Goal: Information Seeking & Learning: Learn about a topic

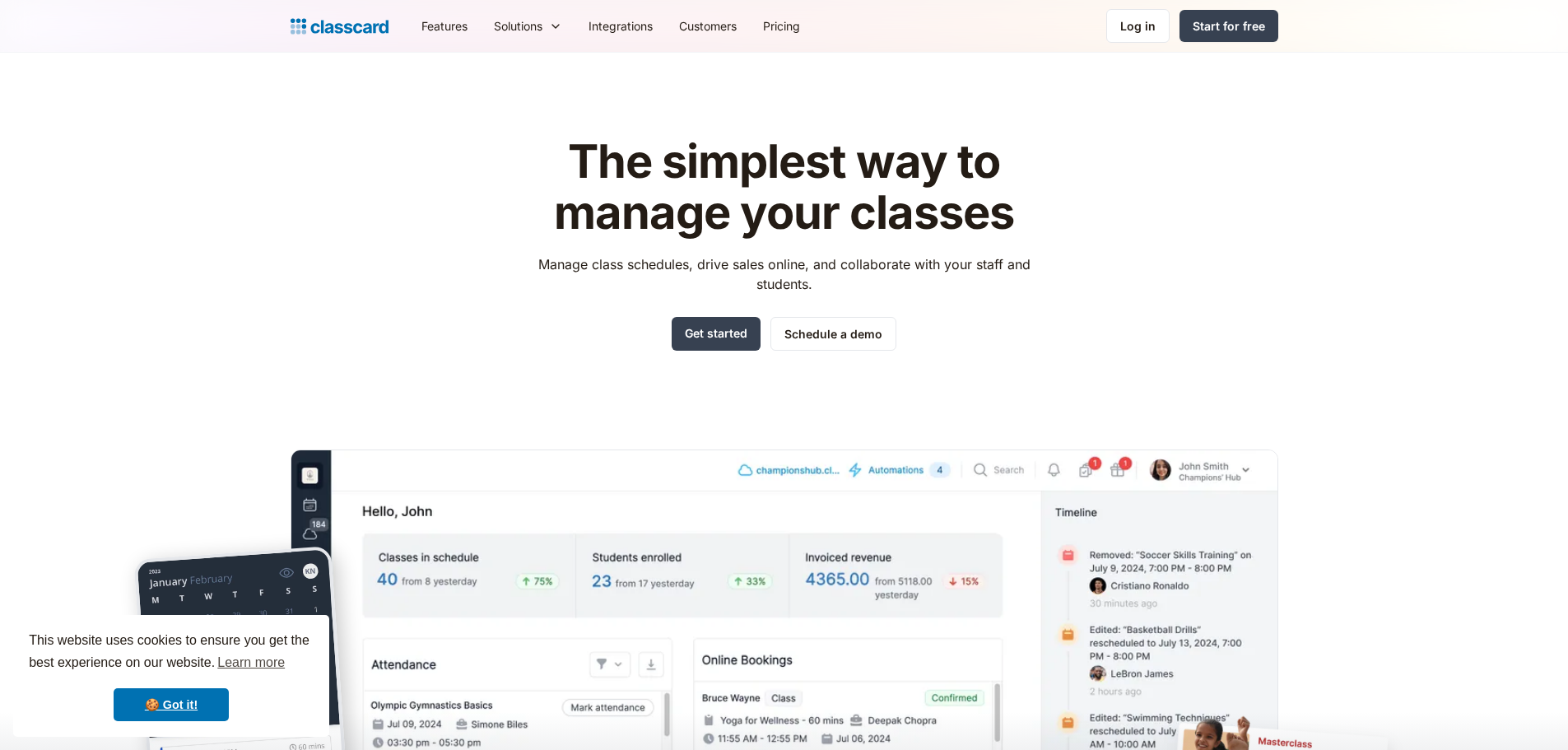
click at [275, 180] on header "The simplest way to manage your classes Manage class schedules, drive sales onl…" at bounding box center [784, 468] width 1568 height 833
click at [788, 26] on link "Pricing" at bounding box center [781, 26] width 64 height 37
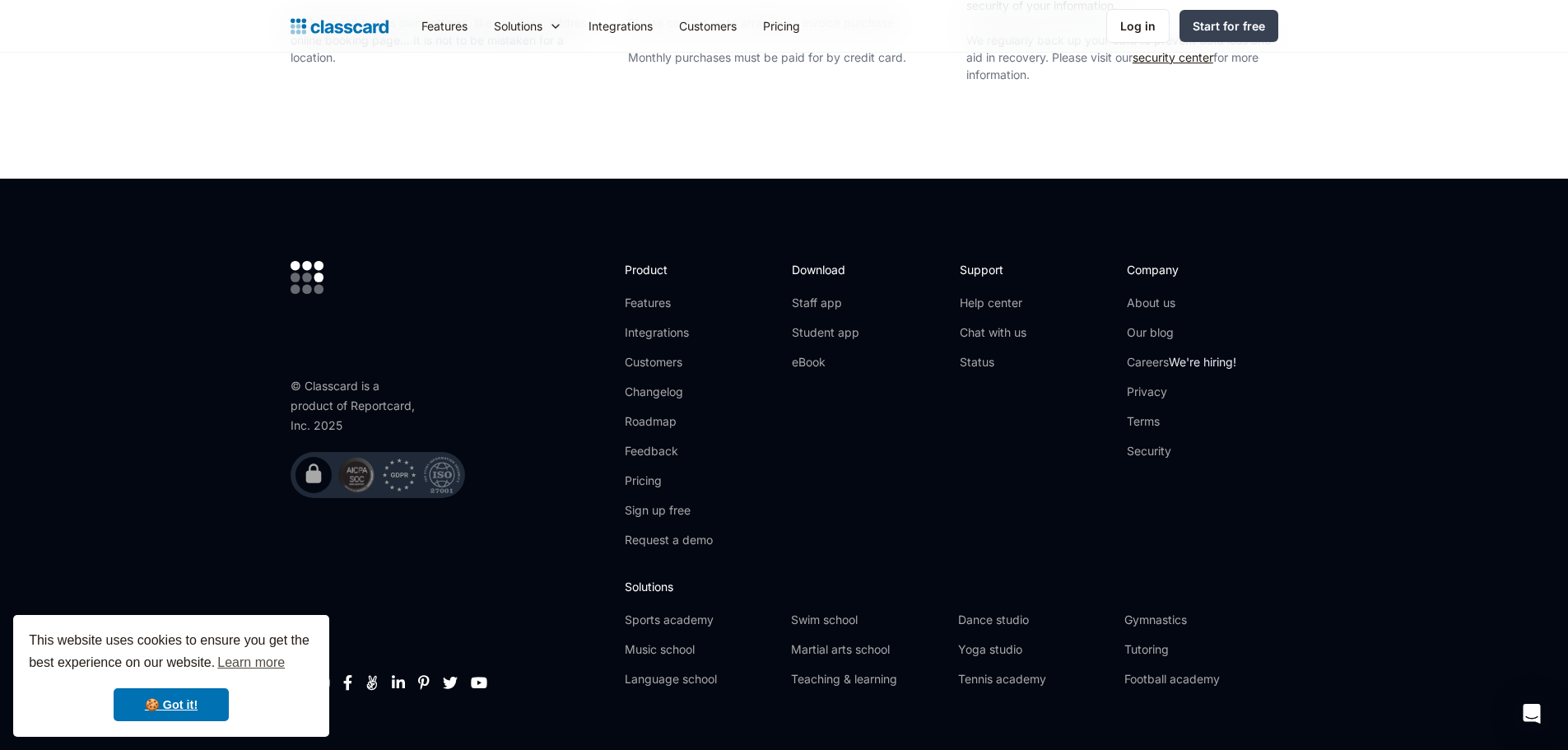
scroll to position [3098, 0]
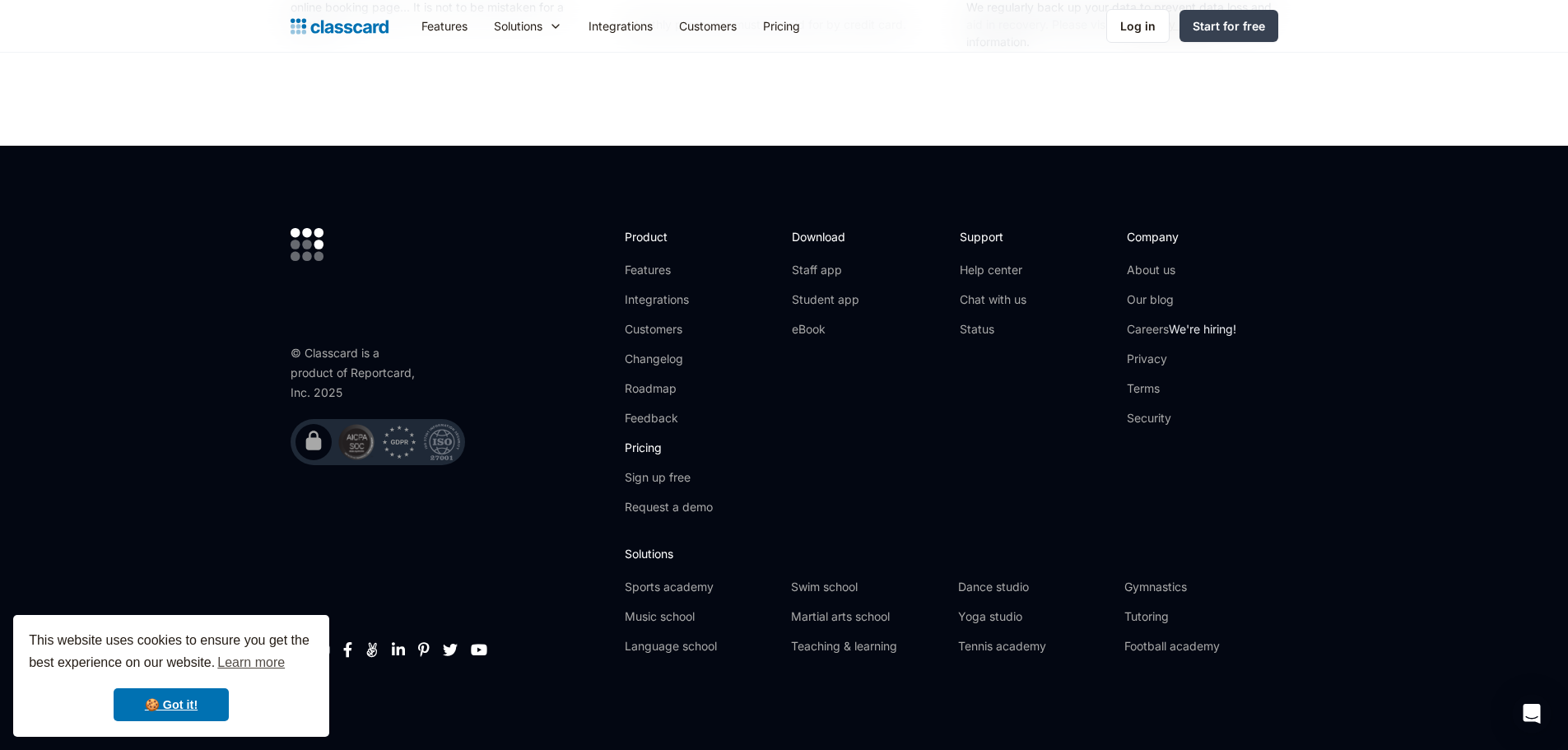
click at [646, 445] on link "Pricing" at bounding box center [668, 447] width 88 height 16
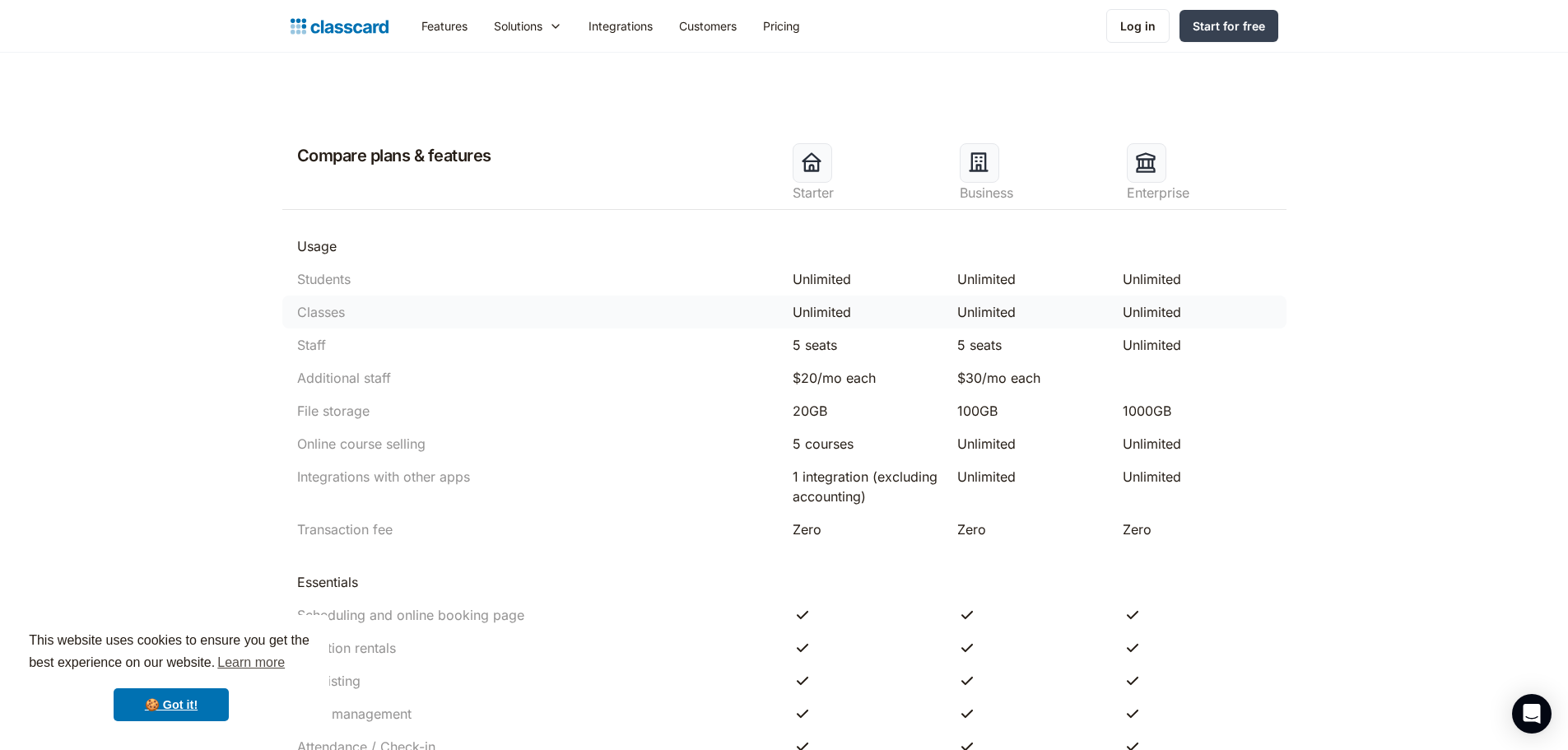
scroll to position [741, 0]
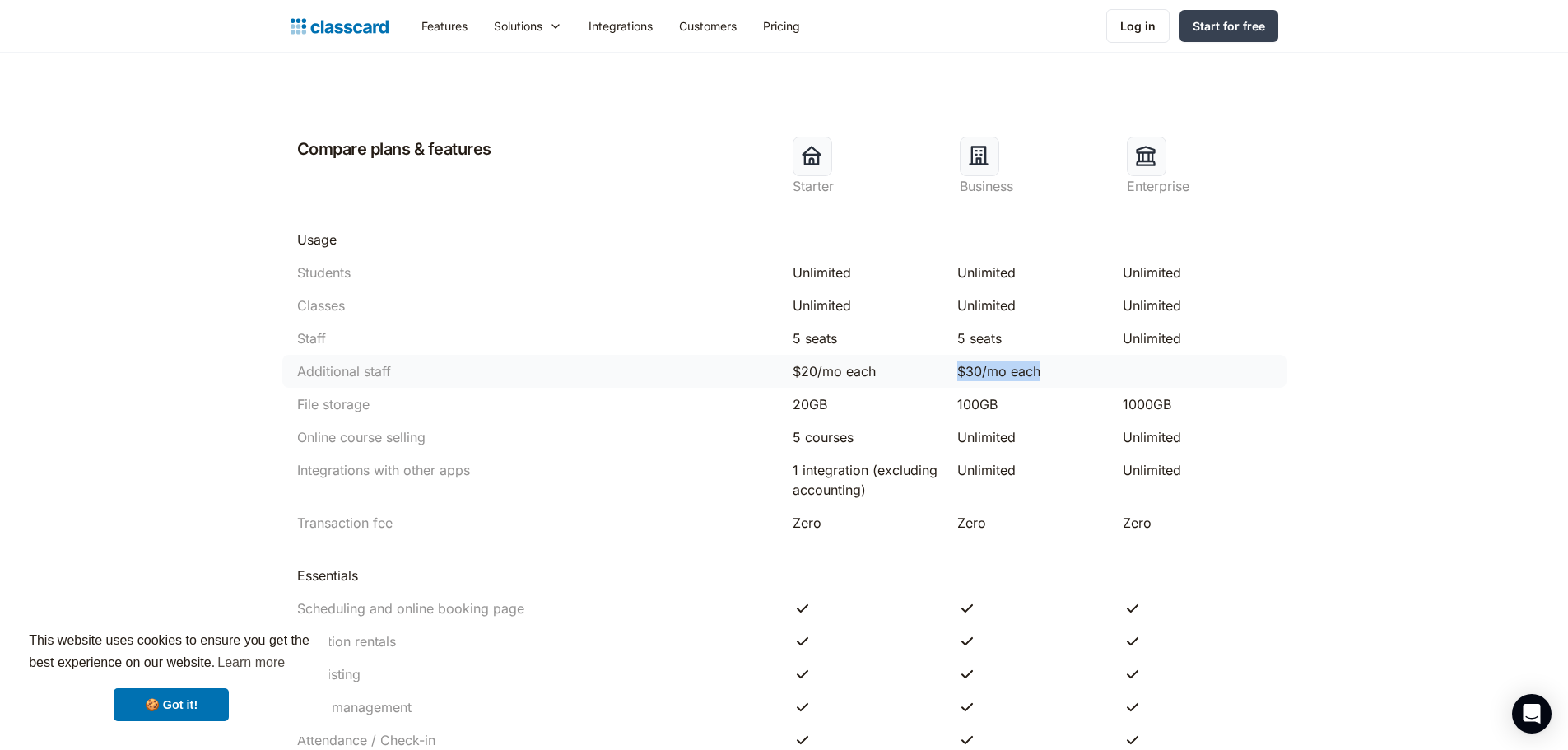
drag, startPoint x: 1046, startPoint y: 368, endPoint x: 942, endPoint y: 369, distance: 104.0
click at [942, 369] on div "Additional staff $20/mo each $30/mo each" at bounding box center [784, 371] width 1004 height 33
click at [1034, 369] on div "$30/mo each" at bounding box center [1031, 371] width 149 height 20
drag, startPoint x: 1048, startPoint y: 372, endPoint x: 956, endPoint y: 376, distance: 92.1
click at [956, 376] on div "$30/mo each" at bounding box center [1032, 371] width 165 height 20
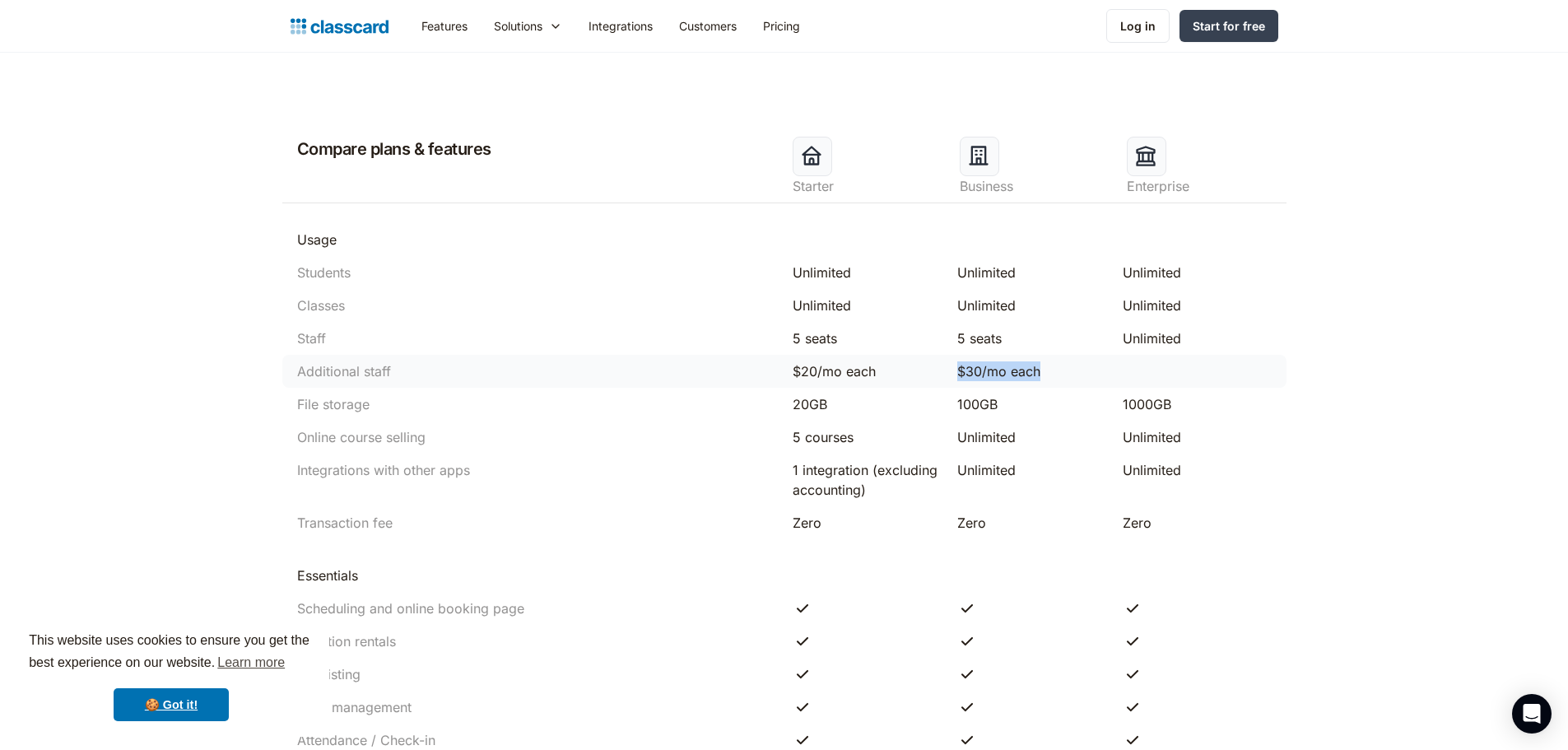
click at [1049, 370] on div "$30/mo each" at bounding box center [1031, 371] width 149 height 20
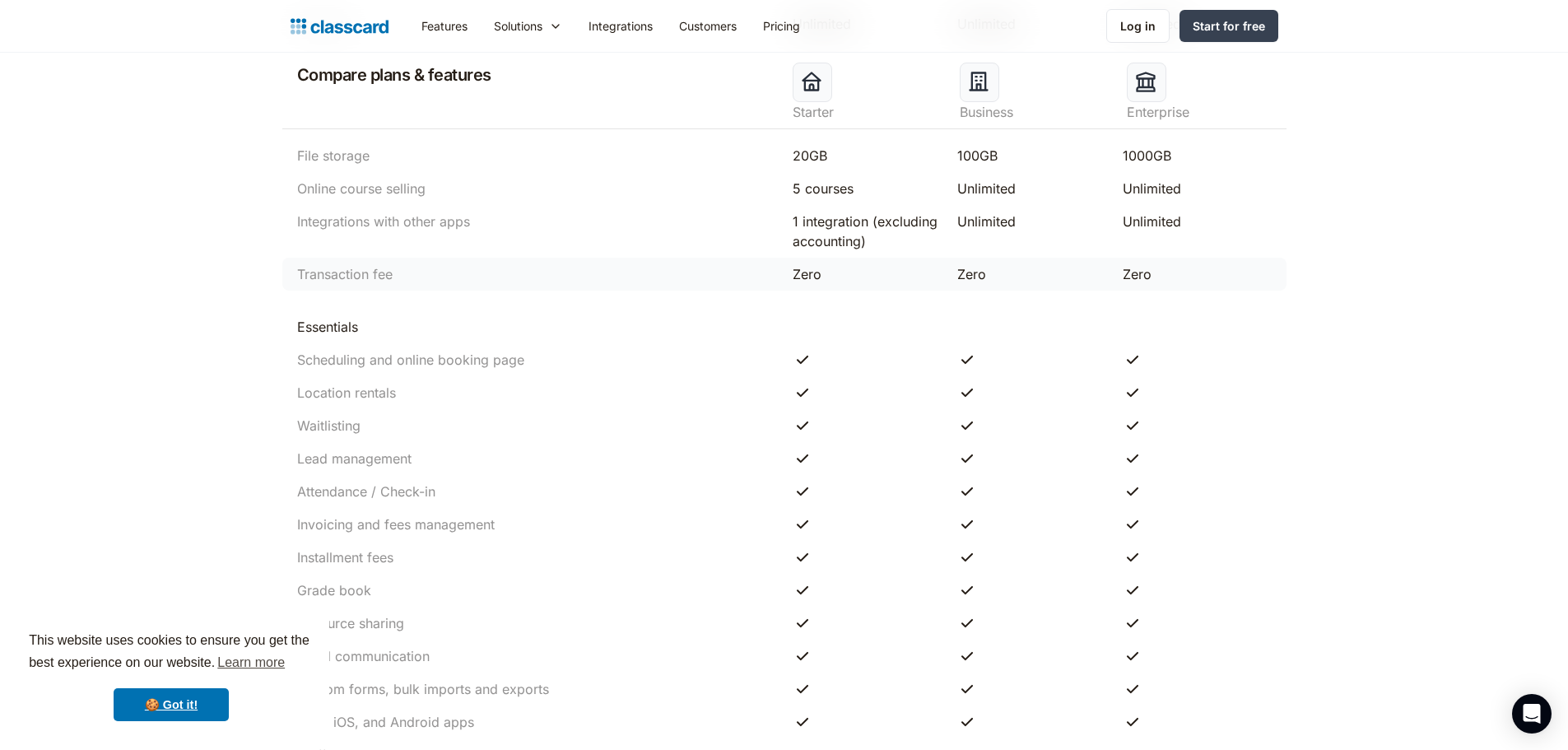
scroll to position [987, 0]
click at [331, 273] on div "Transaction fee" at bounding box center [345, 275] width 96 height 20
click at [410, 278] on div "Transaction fee" at bounding box center [536, 275] width 495 height 20
